Goal: Information Seeking & Learning: Learn about a topic

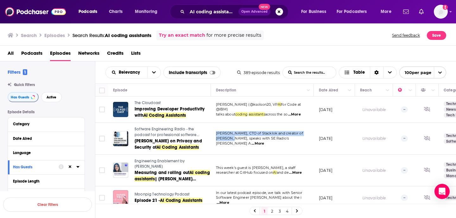
drag, startPoint x: 215, startPoint y: 136, endPoint x: 231, endPoint y: 142, distance: 16.4
click at [231, 142] on td "[PERSON_NAME], CTO of Stacklok and creator of Sigstore, speaks with SE Radio's …" at bounding box center [262, 139] width 103 height 32
copy div "[PERSON_NAME], CTO of Stacklok and creator of Sigstore"
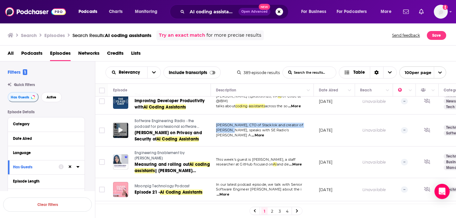
scroll to position [9, 0]
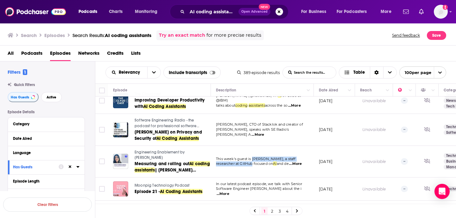
drag, startPoint x: 252, startPoint y: 156, endPoint x: 254, endPoint y: 161, distance: 5.7
click at [254, 161] on div "This week's guest is [PERSON_NAME], a staff researcher at GitHub focused on AI …" at bounding box center [262, 162] width 93 height 10
copy div "[PERSON_NAME], a staff researcher at [GEOGRAPHIC_DATA]"
click at [118, 158] on div at bounding box center [120, 161] width 15 height 15
click at [119, 159] on icon at bounding box center [120, 161] width 4 height 5
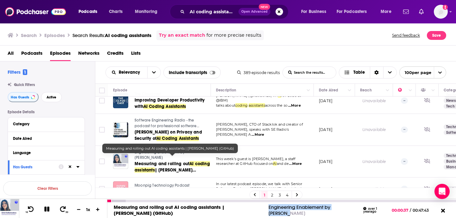
drag, startPoint x: 292, startPoint y: 213, endPoint x: 279, endPoint y: 207, distance: 14.6
click at [279, 207] on div "Engineering Enablement by [PERSON_NAME]" at bounding box center [312, 210] width 87 height 12
copy link "Engineering Enablement by [PERSON_NAME]"
drag, startPoint x: 143, startPoint y: 211, endPoint x: 114, endPoint y: 206, distance: 30.1
click at [114, 206] on div "Measuring and rolling out AI coding assistants | [PERSON_NAME] (GitHub)" at bounding box center [189, 210] width 151 height 12
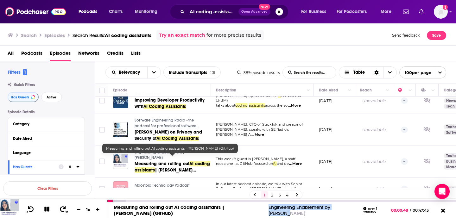
copy link "Measuring and rolling out AI coding assistants | [PERSON_NAME] (GitHub)"
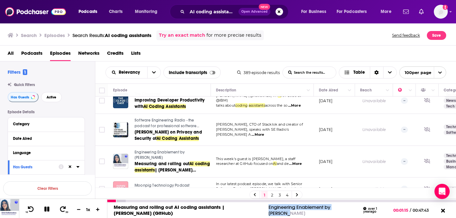
click at [49, 208] on icon at bounding box center [46, 209] width 5 height 5
